Goal: Task Accomplishment & Management: Complete application form

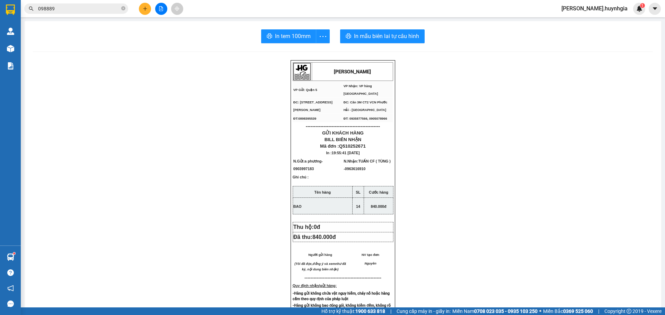
click at [144, 5] on button at bounding box center [145, 9] width 12 height 12
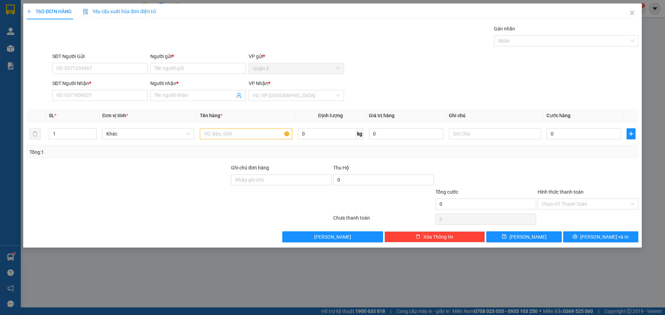
click at [172, 62] on div "Người gửi *" at bounding box center [197, 58] width 95 height 10
click at [171, 68] on input "Người gửi *" at bounding box center [197, 68] width 95 height 11
type input "THƠM"
click at [260, 86] on span "VP Nhận" at bounding box center [258, 84] width 19 height 6
click at [255, 103] on div "VP Nhận * VD: VP [GEOGRAPHIC_DATA]" at bounding box center [296, 92] width 95 height 24
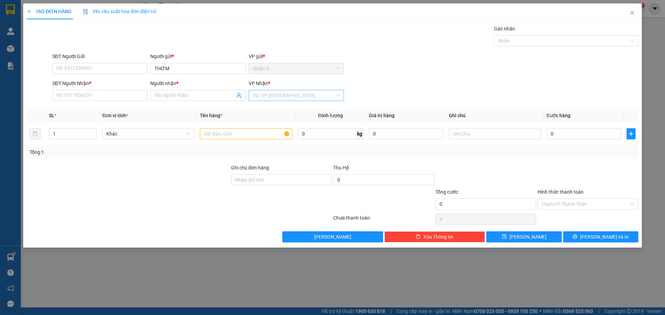
click at [260, 100] on input "search" at bounding box center [294, 95] width 82 height 10
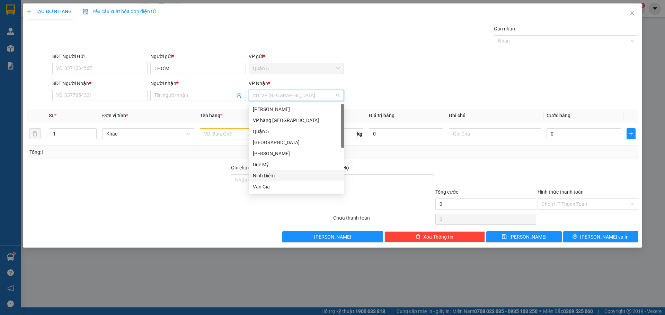
scroll to position [22, 0]
click at [277, 156] on div "Ninh Diêm" at bounding box center [296, 154] width 87 height 8
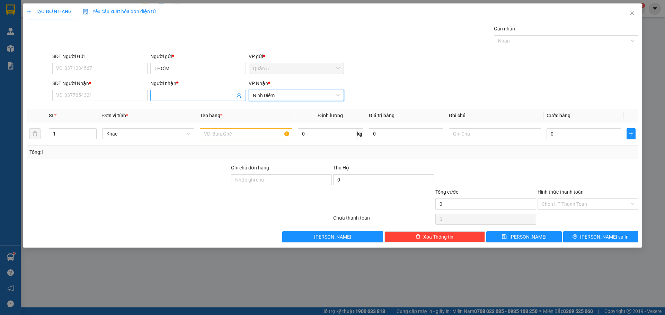
click at [191, 92] on input "Người nhận *" at bounding box center [194, 96] width 80 height 8
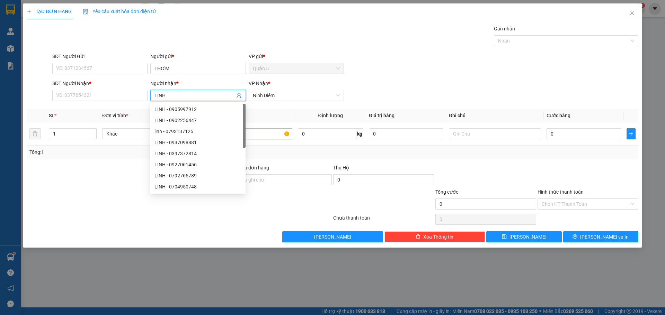
type input "LINH"
click at [447, 91] on div "SĐT Người Nhận * VD: 0377654321 Người nhận * LINH VP Nhận * Ninh Diêm" at bounding box center [345, 92] width 589 height 24
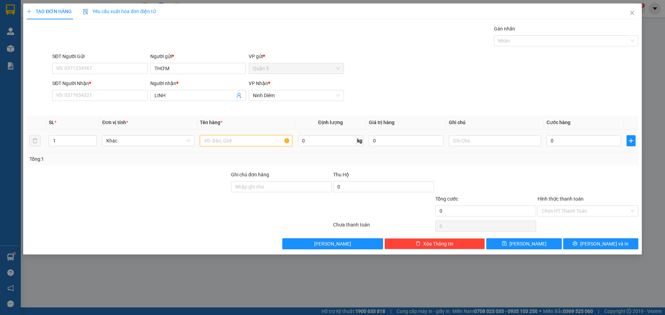
click at [261, 141] on div at bounding box center [246, 141] width 92 height 14
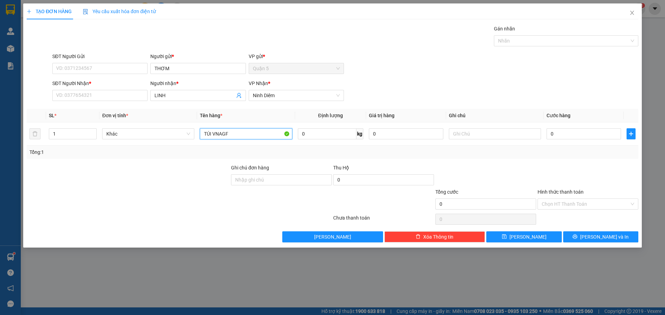
type input "TÚI VNAGF"
click at [88, 84] on div "SĐT Người Nhận *" at bounding box center [99, 84] width 95 height 8
click at [88, 90] on input "SĐT Người Nhận *" at bounding box center [99, 95] width 95 height 11
click at [84, 127] on div "1" at bounding box center [73, 134] width 48 height 14
click at [107, 97] on input "SĐT Người Nhận *" at bounding box center [99, 95] width 95 height 11
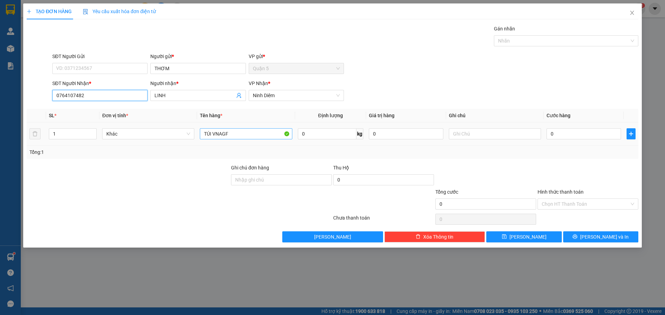
type input "0764107482"
click at [236, 136] on input "TÚI VNAGF" at bounding box center [246, 133] width 92 height 11
type input "TÚI VÀNG"
click at [567, 129] on input "0" at bounding box center [583, 133] width 74 height 11
type input "30"
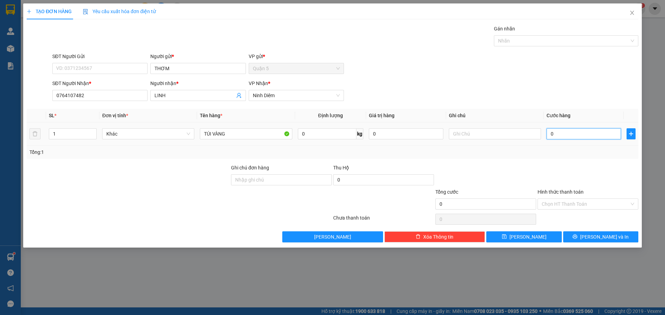
type input "30"
type input "330"
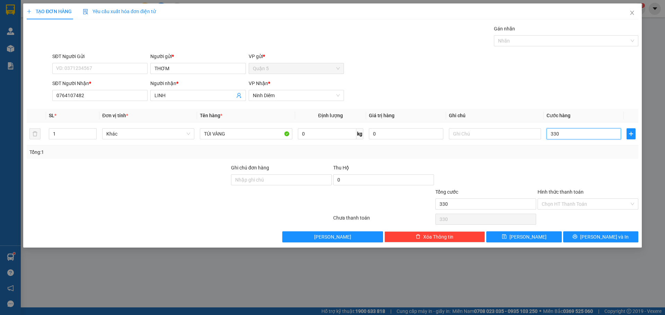
type input "30"
type input "30.000"
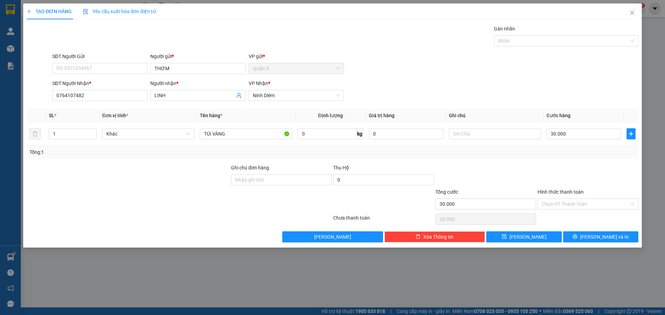
click at [586, 158] on div "Tổng: 1" at bounding box center [332, 152] width 611 height 13
drag, startPoint x: 580, startPoint y: 236, endPoint x: 591, endPoint y: 181, distance: 55.5
click at [591, 181] on div "Transit Pickup Surcharge Ids Transit Deliver Surcharge Ids Transit Deliver Surc…" at bounding box center [332, 134] width 611 height 218
click at [580, 203] on input "Hình thức thanh toán" at bounding box center [585, 204] width 88 height 10
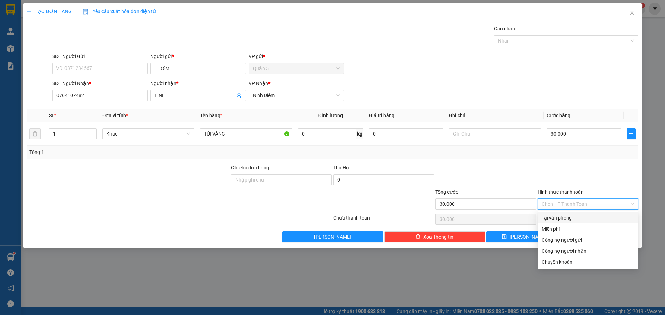
click at [571, 217] on div "Tại văn phòng" at bounding box center [587, 218] width 92 height 8
type input "0"
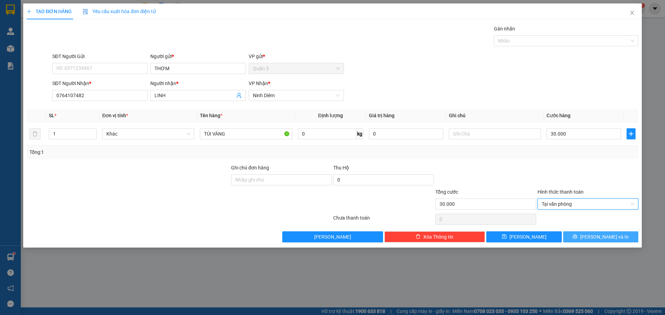
click at [577, 236] on icon "printer" at bounding box center [574, 236] width 5 height 5
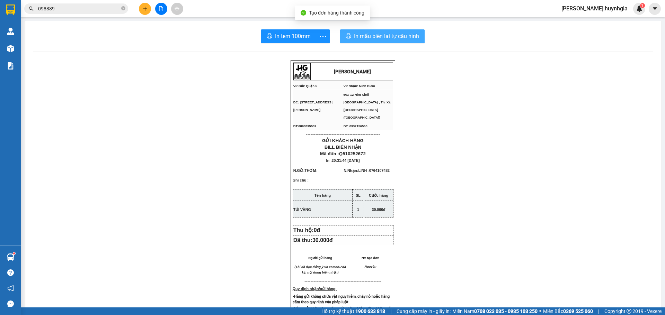
click at [408, 36] on span "In mẫu biên lai tự cấu hình" at bounding box center [386, 36] width 65 height 9
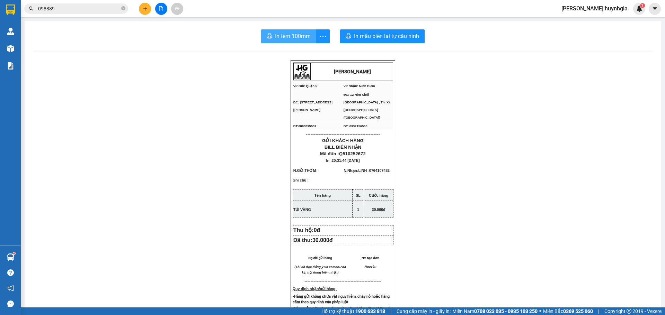
drag, startPoint x: 287, startPoint y: 35, endPoint x: 282, endPoint y: 35, distance: 5.2
click at [286, 35] on span "In tem 100mm" at bounding box center [293, 36] width 36 height 9
click at [144, 9] on icon "plus" at bounding box center [145, 8] width 5 height 5
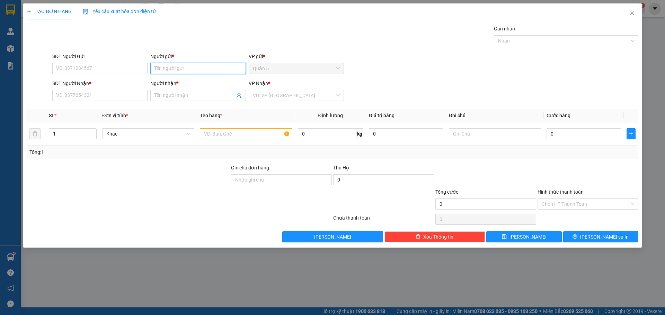
click at [178, 71] on input "Người gửi *" at bounding box center [197, 68] width 95 height 11
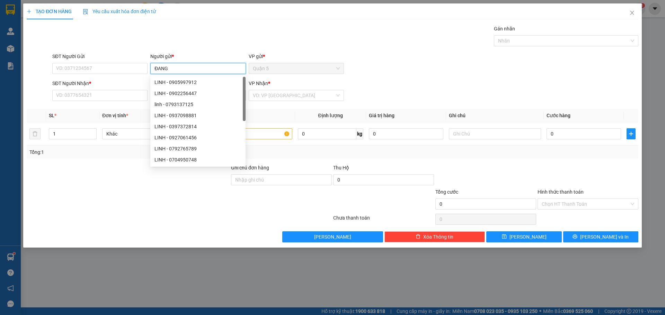
type input "ĐANG"
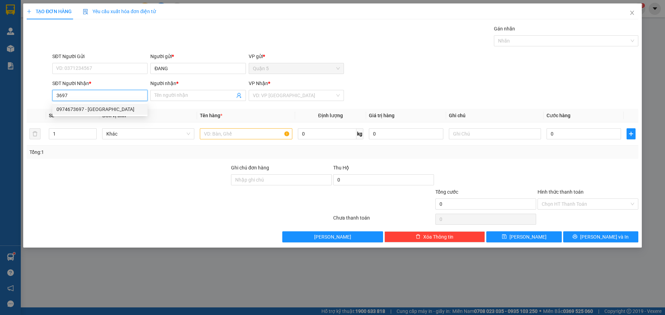
click at [108, 109] on div "0974673697 - [GEOGRAPHIC_DATA]" at bounding box center [99, 110] width 87 height 8
type input "0974673697"
type input "[PERSON_NAME]"
click at [122, 95] on input "0974673697" at bounding box center [99, 95] width 95 height 11
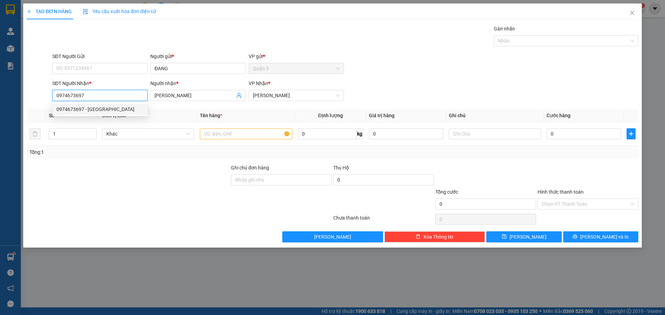
click at [122, 95] on input "0974673697" at bounding box center [99, 95] width 95 height 11
click at [81, 110] on div "0974673697 - [GEOGRAPHIC_DATA]" at bounding box center [99, 110] width 87 height 8
type input "0974673697"
click at [181, 90] on span "[PERSON_NAME]" at bounding box center [197, 95] width 95 height 11
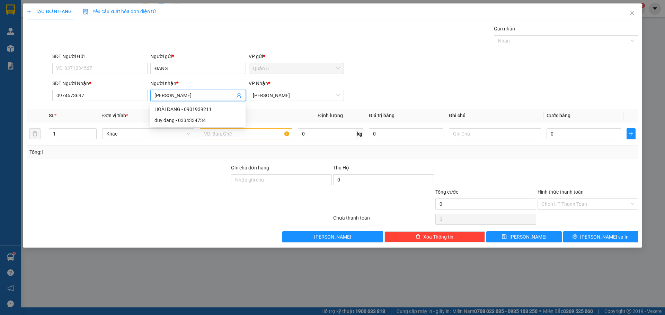
click at [183, 92] on span "[PERSON_NAME]" at bounding box center [197, 95] width 95 height 11
click at [184, 92] on input "[PERSON_NAME]" at bounding box center [194, 96] width 80 height 8
click at [185, 92] on input "[PERSON_NAME]" at bounding box center [194, 96] width 80 height 8
type input "ĐẠI LÍ DUYÊN"
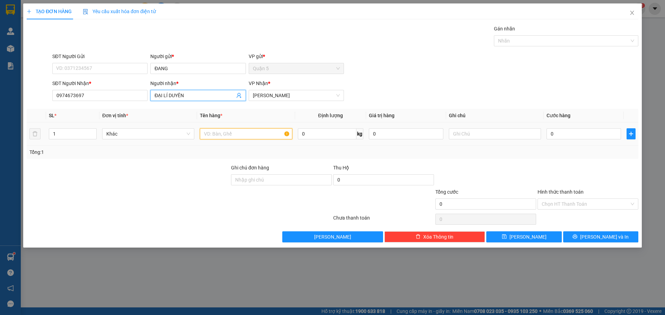
click at [226, 134] on input "text" at bounding box center [246, 133] width 92 height 11
type input "C"
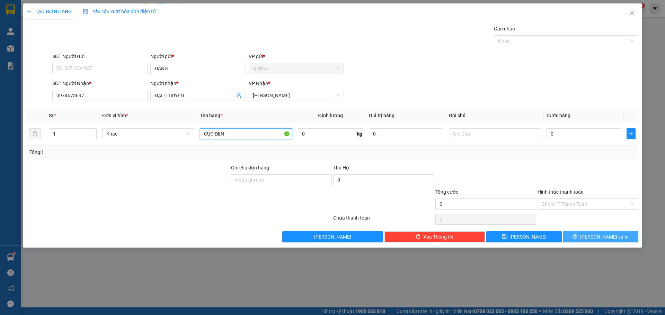
type input "CỤC ĐEN"
click at [598, 236] on span "[PERSON_NAME] và In" at bounding box center [604, 237] width 48 height 8
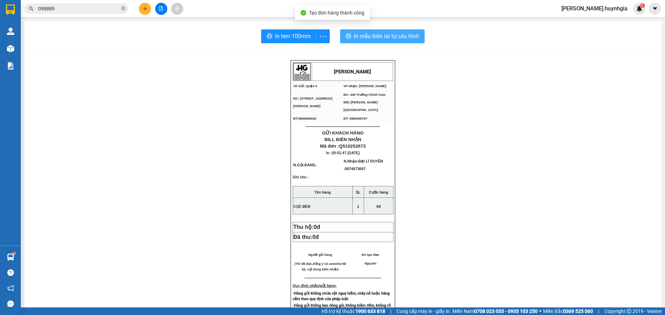
click at [381, 37] on span "In mẫu biên lai tự cấu hình" at bounding box center [386, 36] width 65 height 9
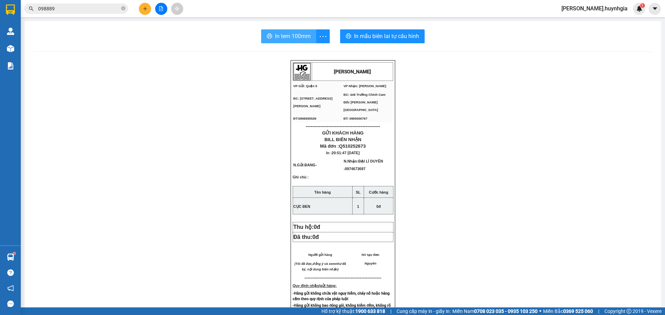
click at [284, 39] on span "In tem 100mm" at bounding box center [293, 36] width 36 height 9
